Goal: Contribute content

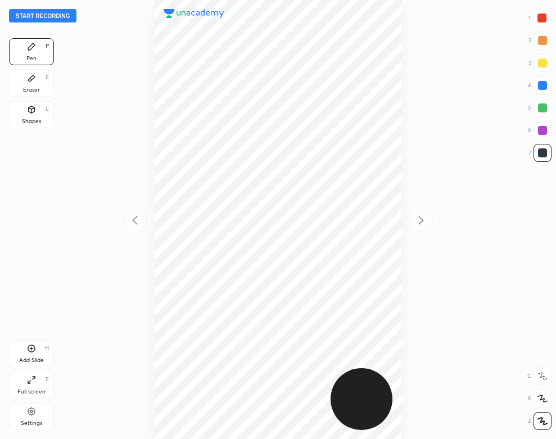
scroll to position [439, 376]
click at [32, 418] on div "Settings" at bounding box center [31, 416] width 45 height 27
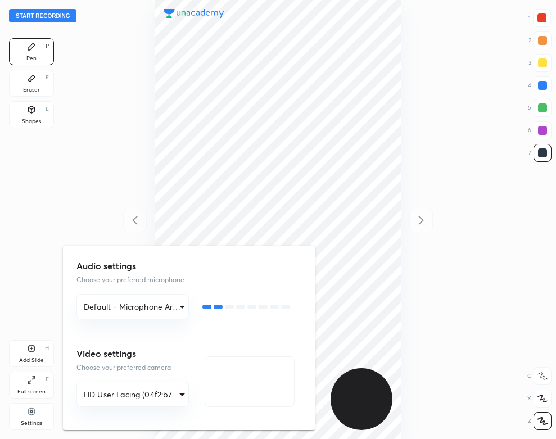
click at [16, 225] on div at bounding box center [278, 219] width 556 height 439
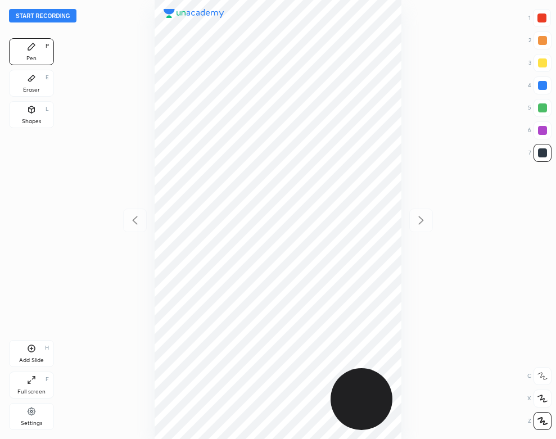
click at [62, 19] on button "Start recording" at bounding box center [42, 15] width 67 height 13
click at [31, 359] on div "Add Slide" at bounding box center [31, 360] width 25 height 6
click at [49, 12] on button "End recording" at bounding box center [40, 15] width 62 height 13
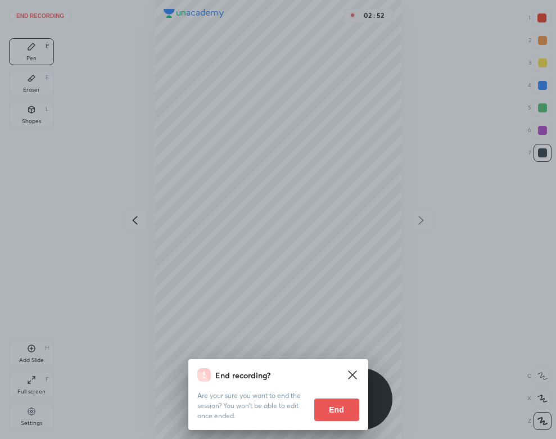
click at [337, 413] on button "End" at bounding box center [336, 409] width 45 height 22
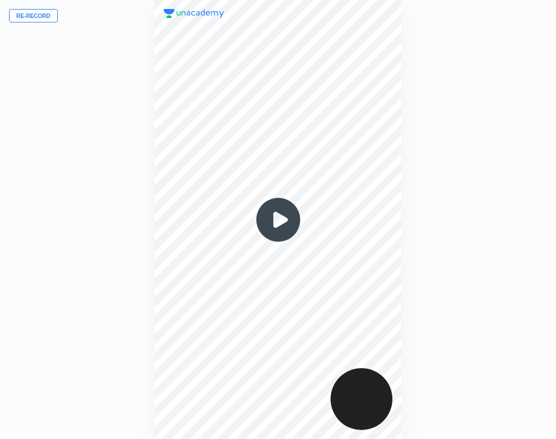
click at [274, 216] on img at bounding box center [278, 220] width 54 height 54
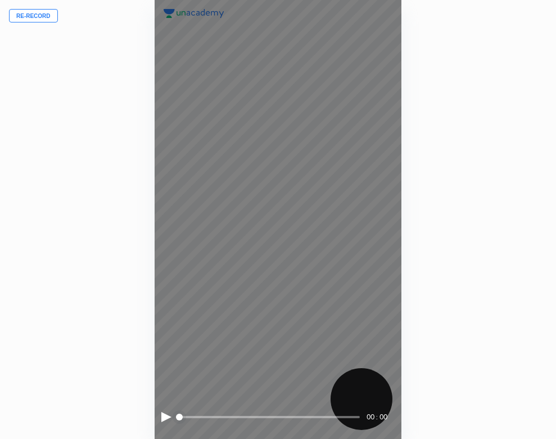
click at [164, 416] on div at bounding box center [166, 417] width 10 height 10
